Goal: Answer question/provide support

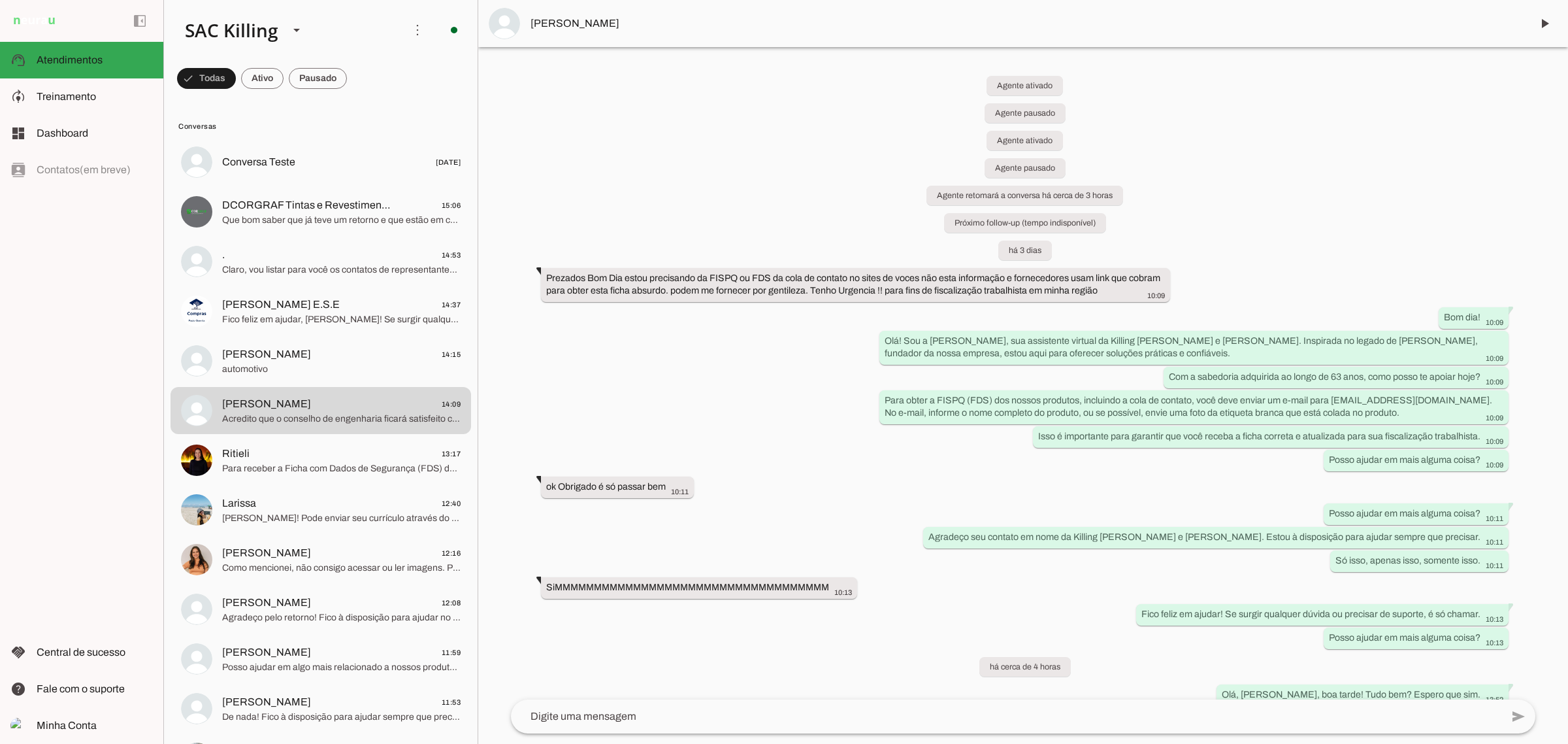
drag, startPoint x: 336, startPoint y: 417, endPoint x: 633, endPoint y: 465, distance: 300.9
click at [700, 463] on div "Agente ativado Agente pausado Agente ativado Agente pausado Agente retomará a c…" at bounding box center [1022, 373] width 1045 height 652
click at [343, 406] on span "[PERSON_NAME] 14:09" at bounding box center [342, 403] width 238 height 17
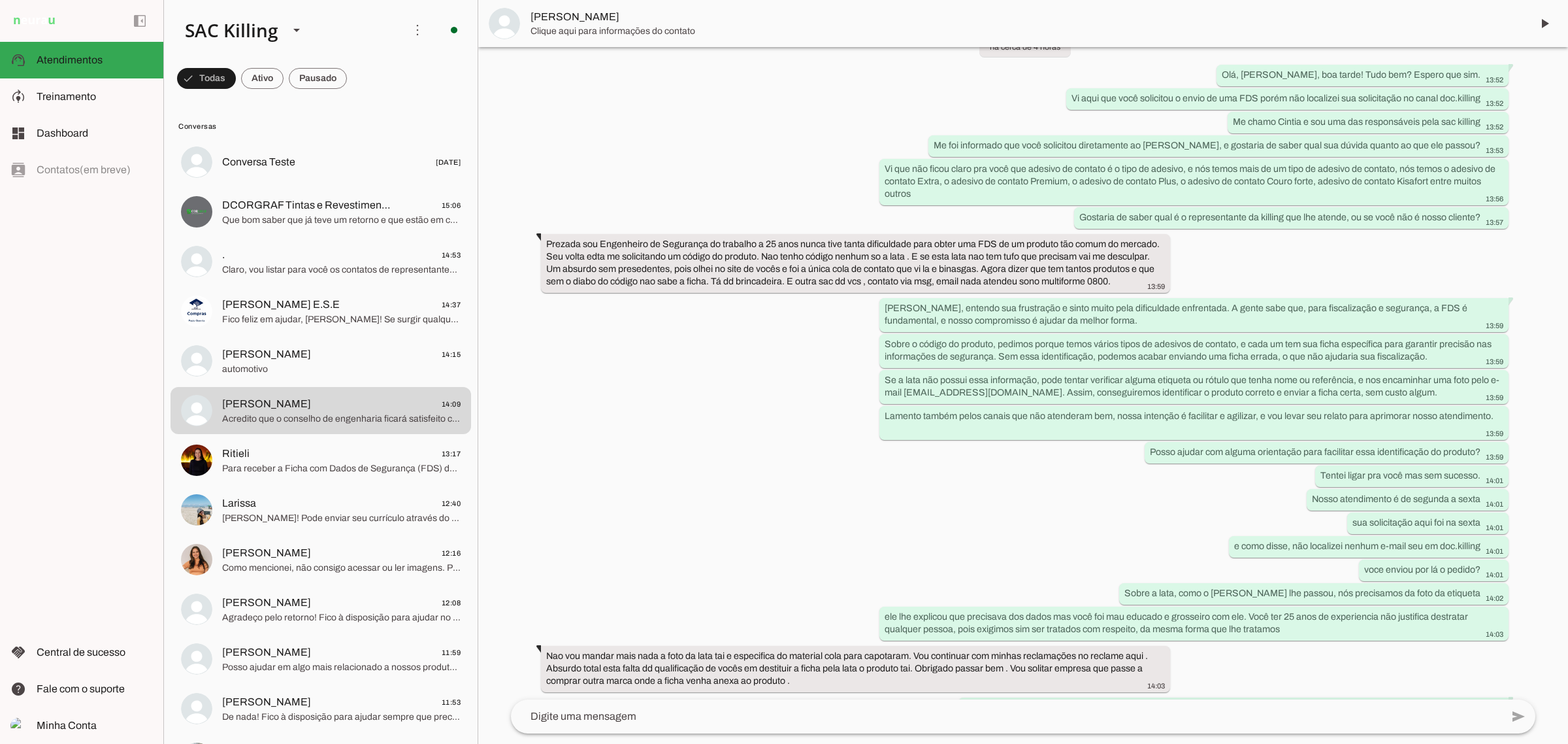
scroll to position [844, 0]
